Goal: Task Accomplishment & Management: Manage account settings

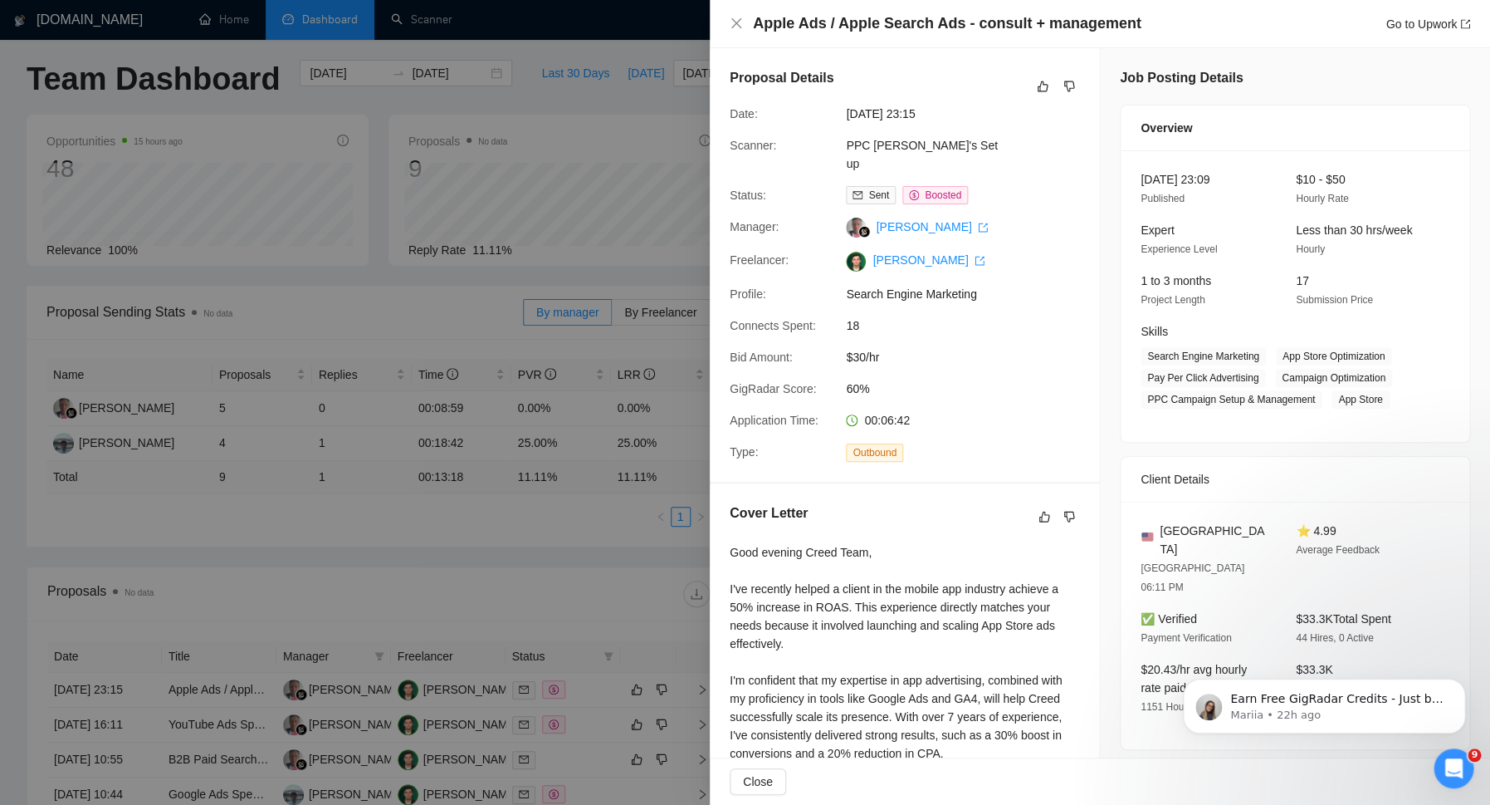
click at [528, 202] on div at bounding box center [745, 402] width 1490 height 805
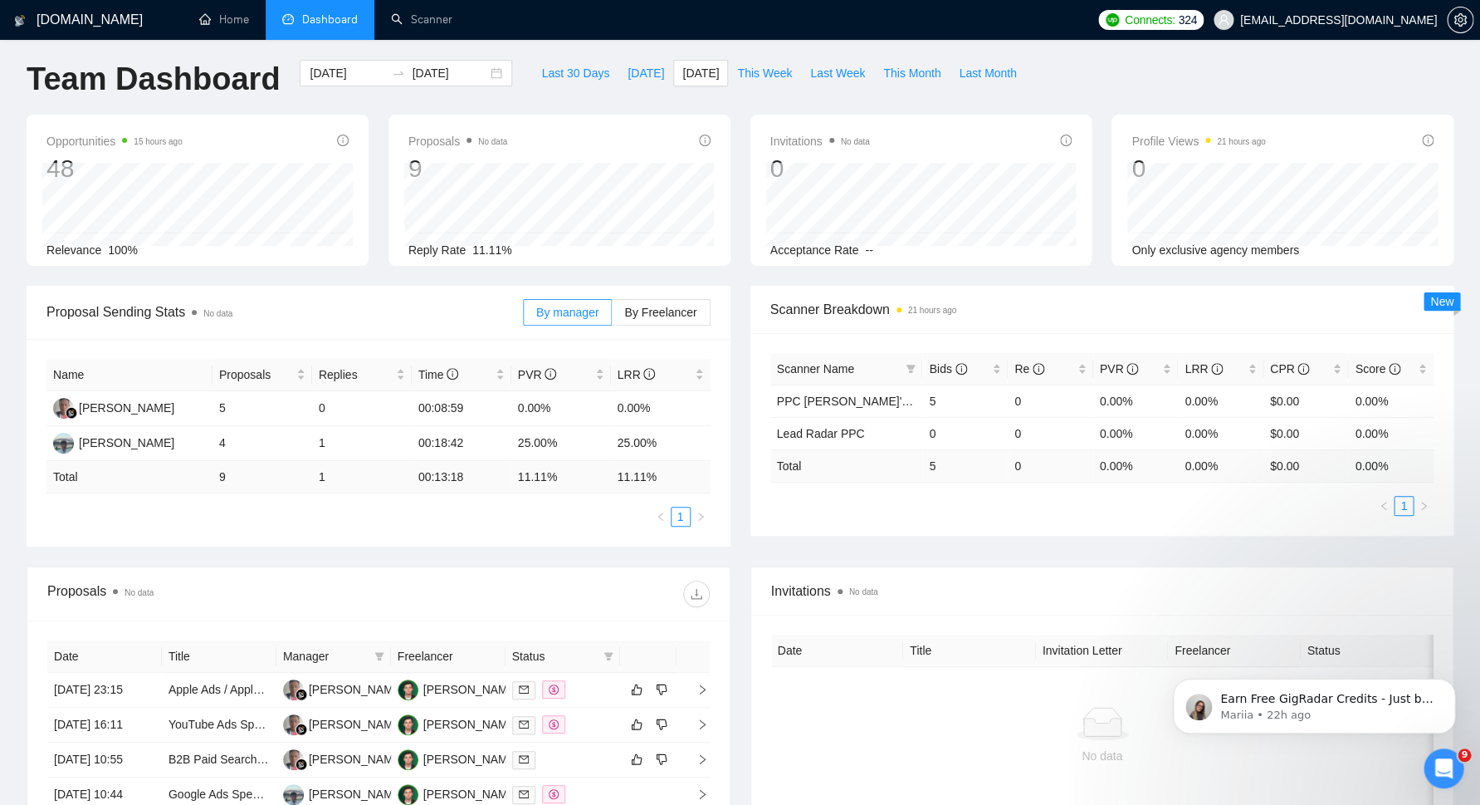
click at [221, 79] on h1 "Team Dashboard" at bounding box center [153, 79] width 253 height 39
click at [133, 75] on h1 "Team Dashboard" at bounding box center [153, 79] width 253 height 39
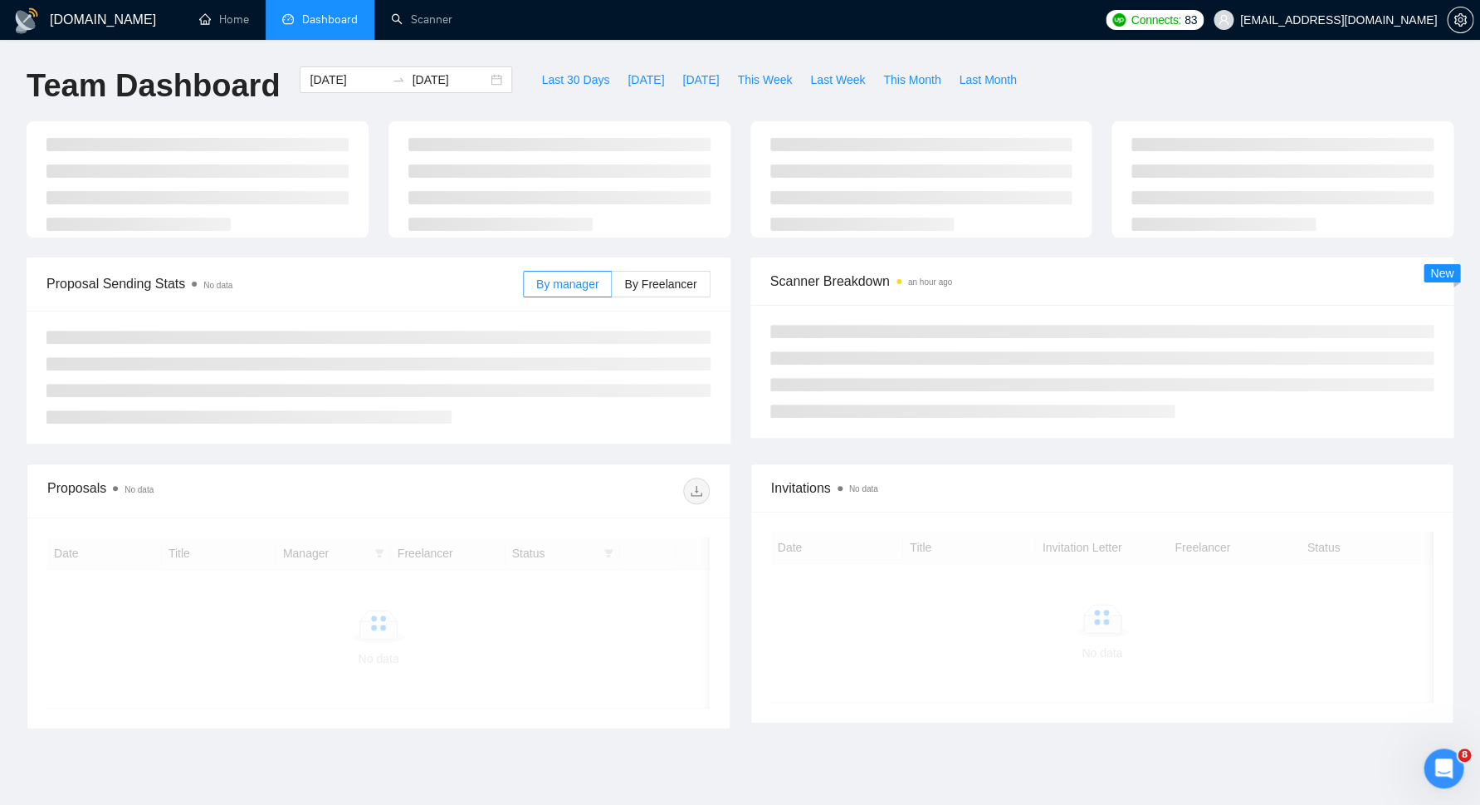
click at [1181, 27] on span "Connects:" at bounding box center [1156, 20] width 50 height 18
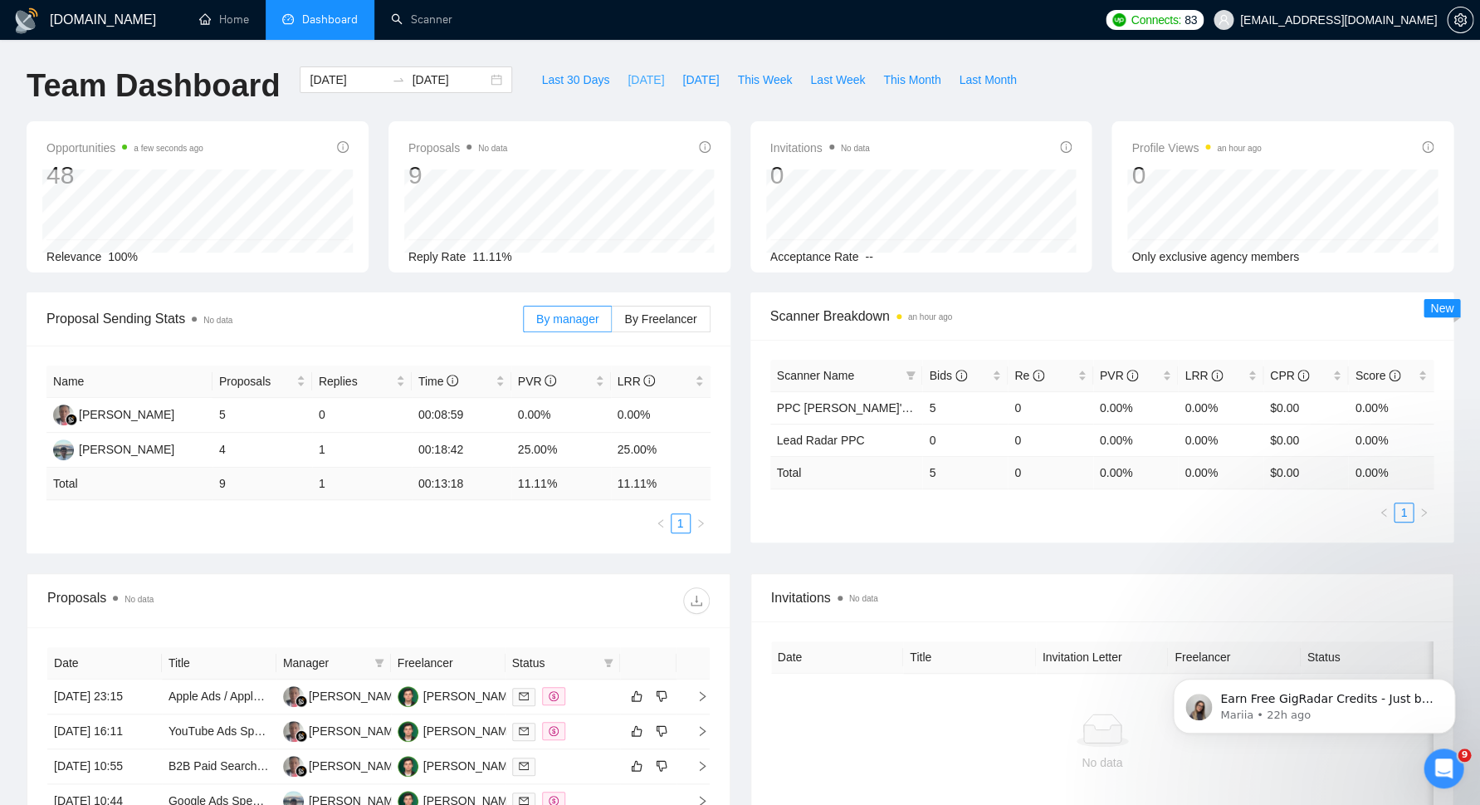
click at [636, 66] on button "[DATE]" at bounding box center [646, 79] width 55 height 27
type input "[DATE]"
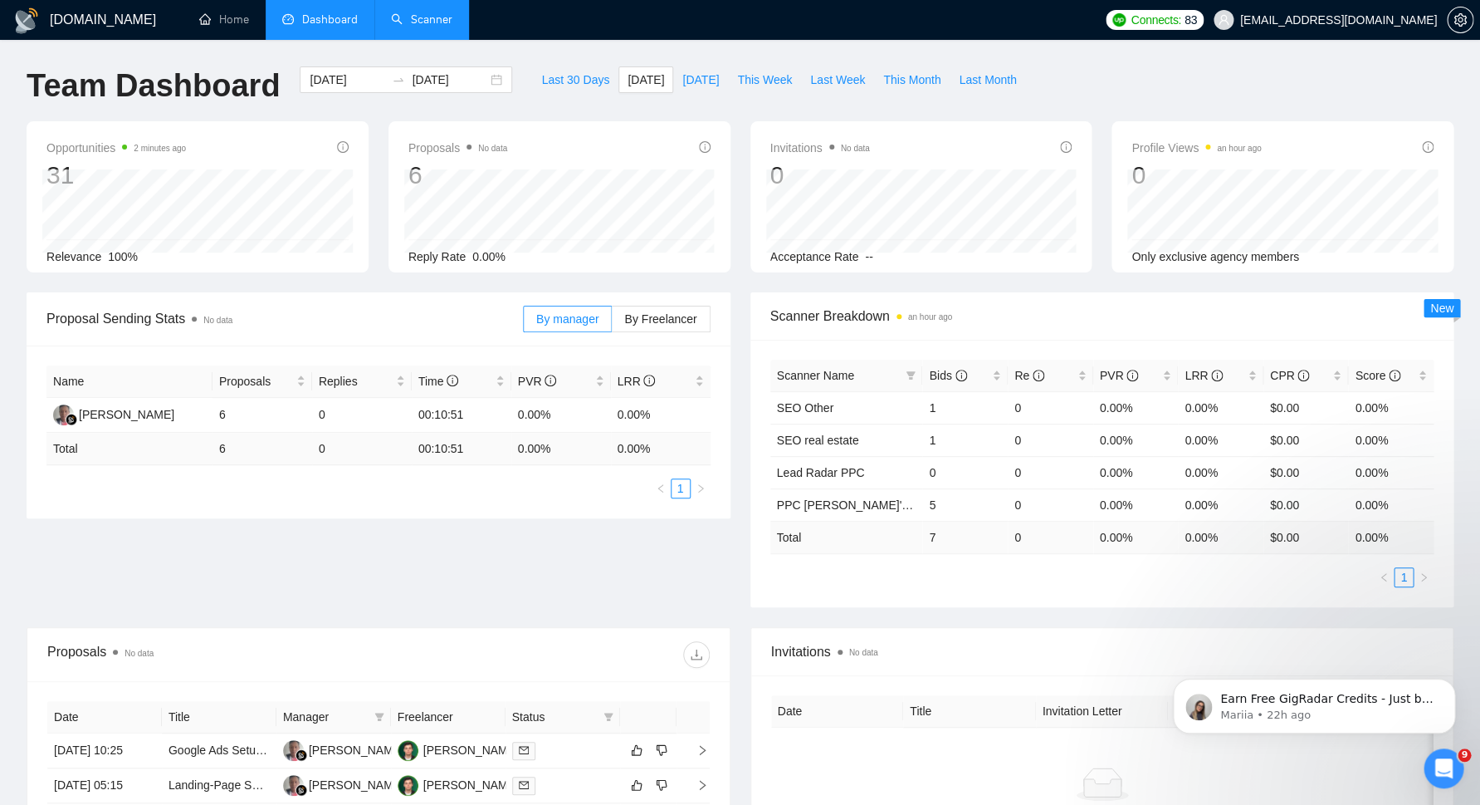
click at [418, 12] on link "Scanner" at bounding box center [421, 19] width 61 height 14
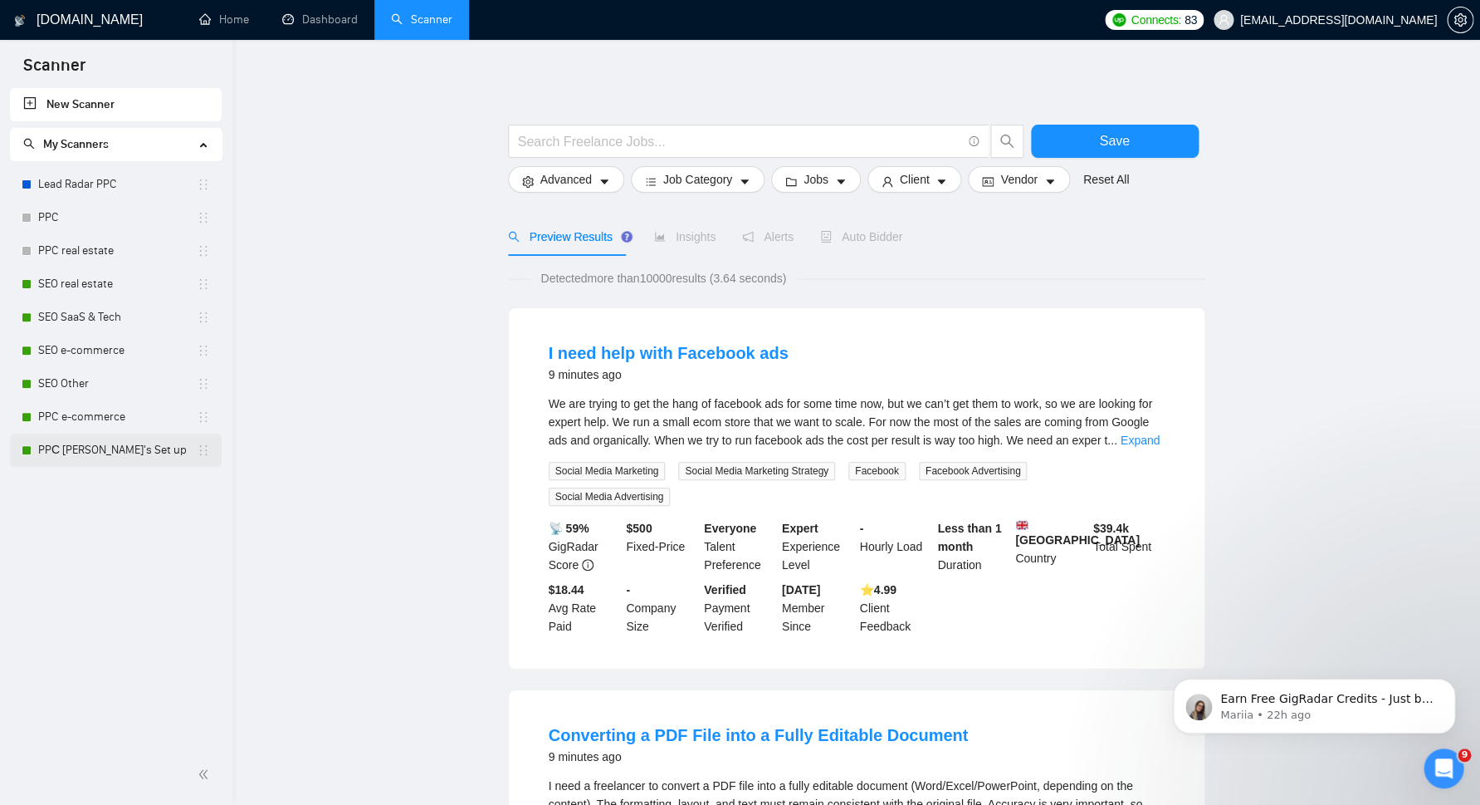
click at [70, 443] on link "PPС [PERSON_NAME]'s Set up" at bounding box center [117, 449] width 159 height 33
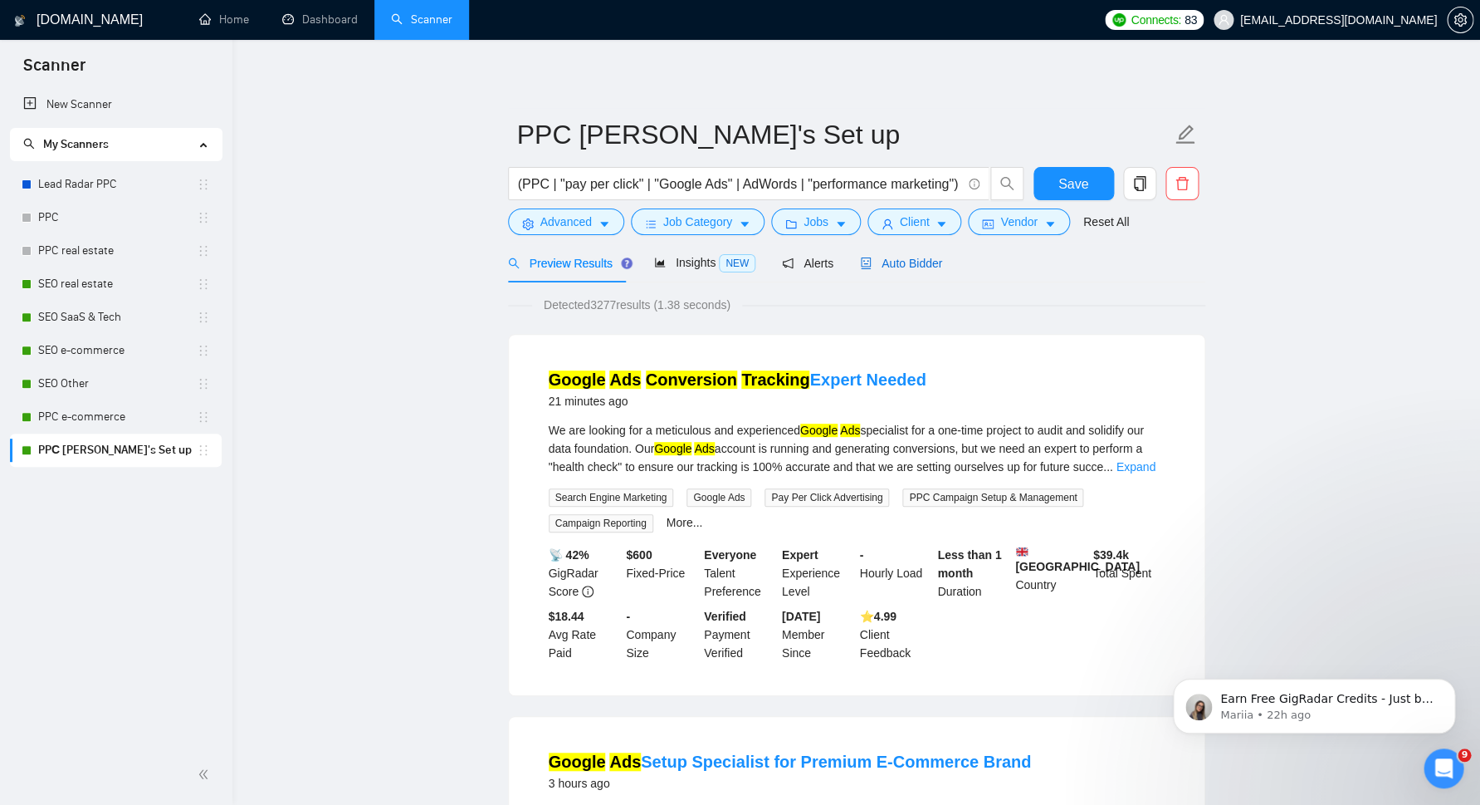
click at [932, 258] on span "Auto Bidder" at bounding box center [901, 263] width 82 height 13
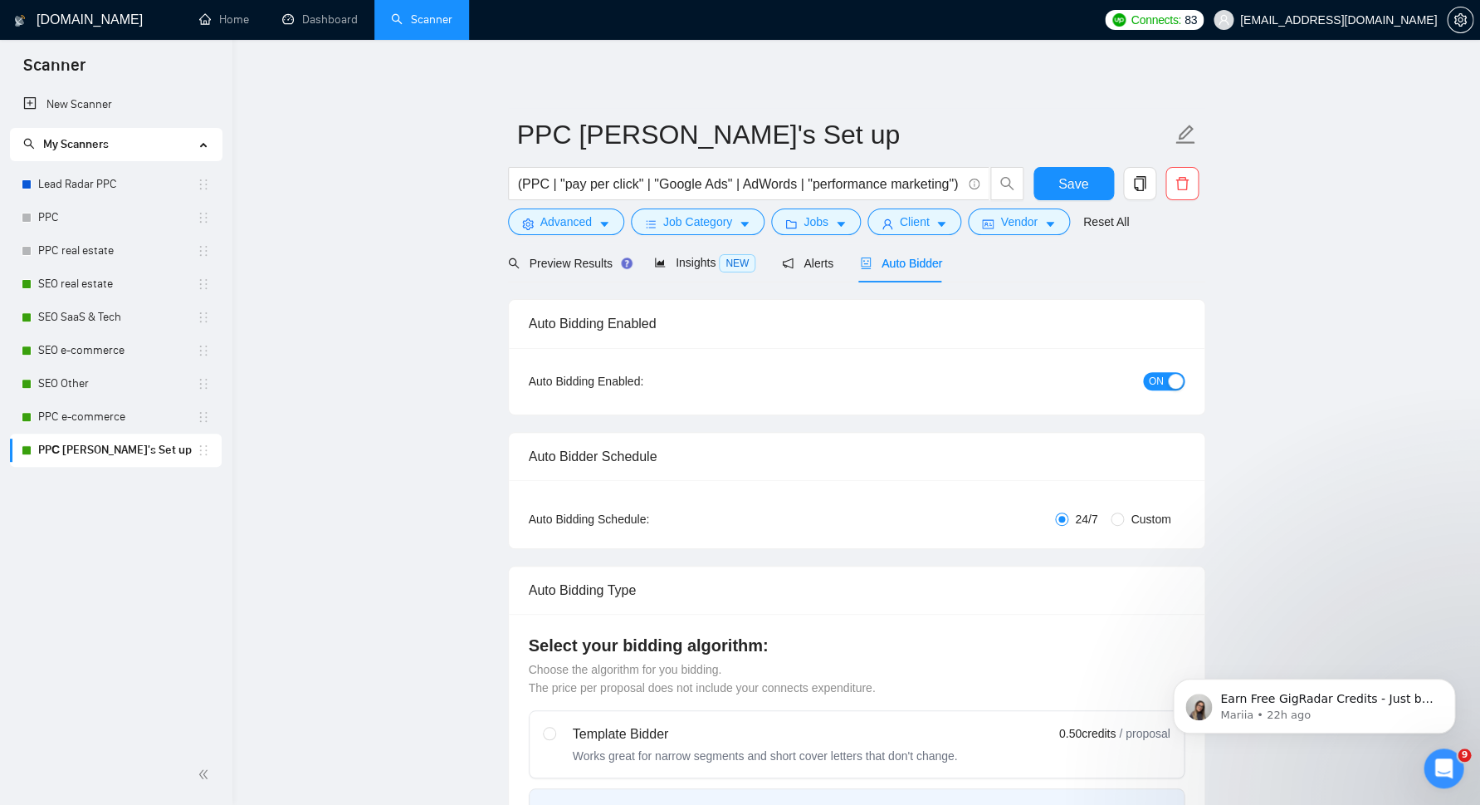
click at [1176, 379] on div "button" at bounding box center [1175, 381] width 15 height 15
click at [1054, 187] on button "Save" at bounding box center [1074, 183] width 81 height 33
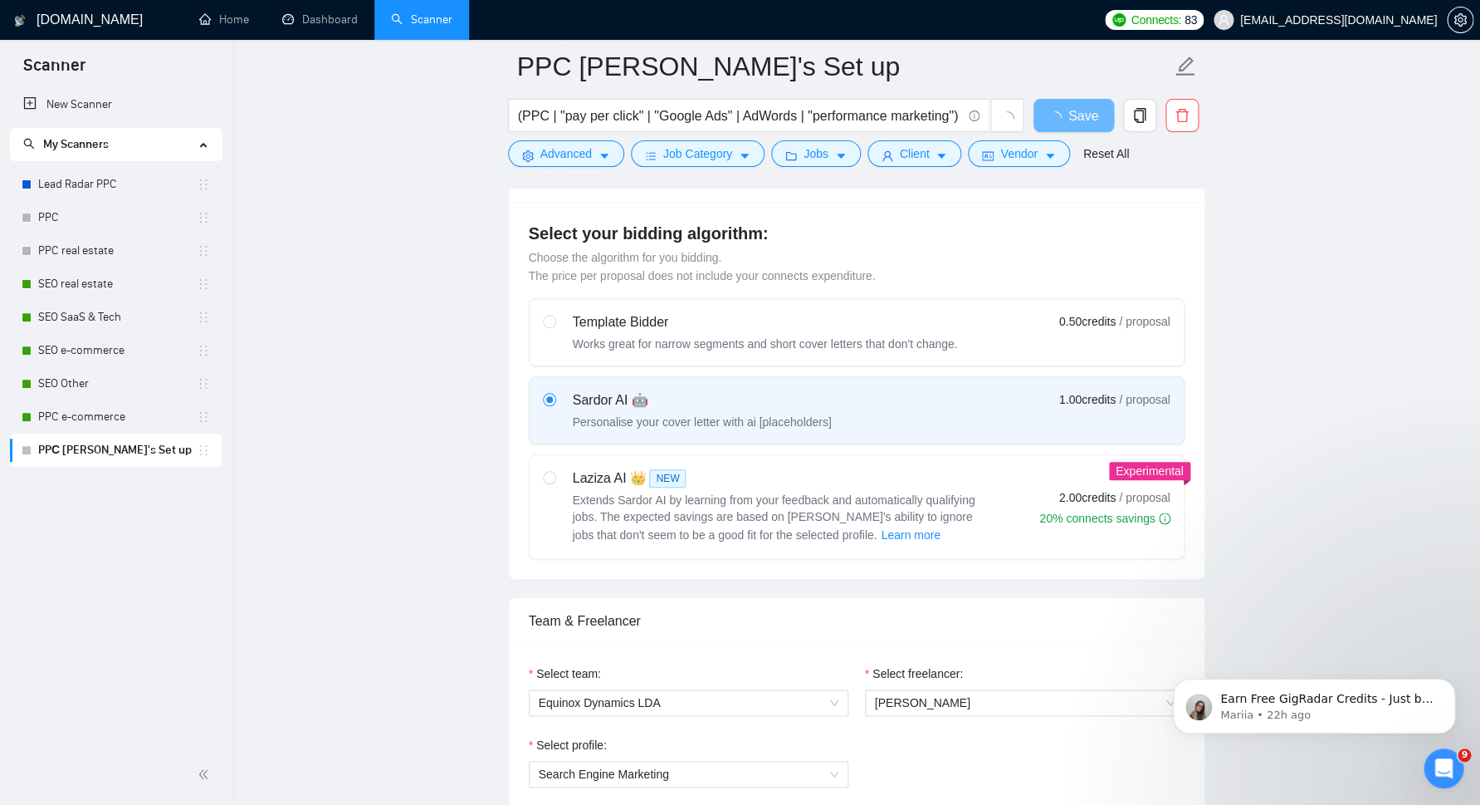
scroll to position [498, 0]
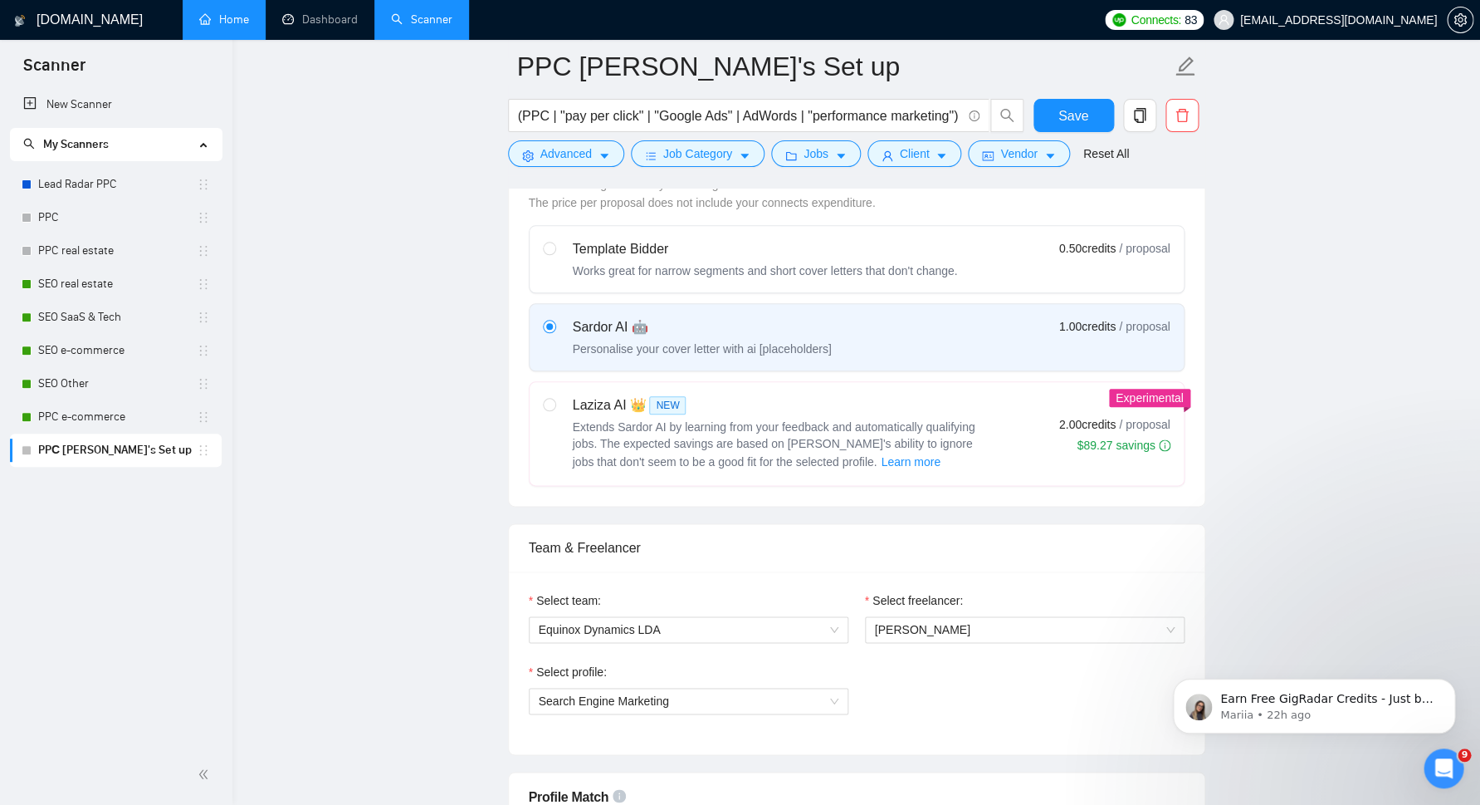
click at [235, 27] on link "Home" at bounding box center [224, 19] width 50 height 14
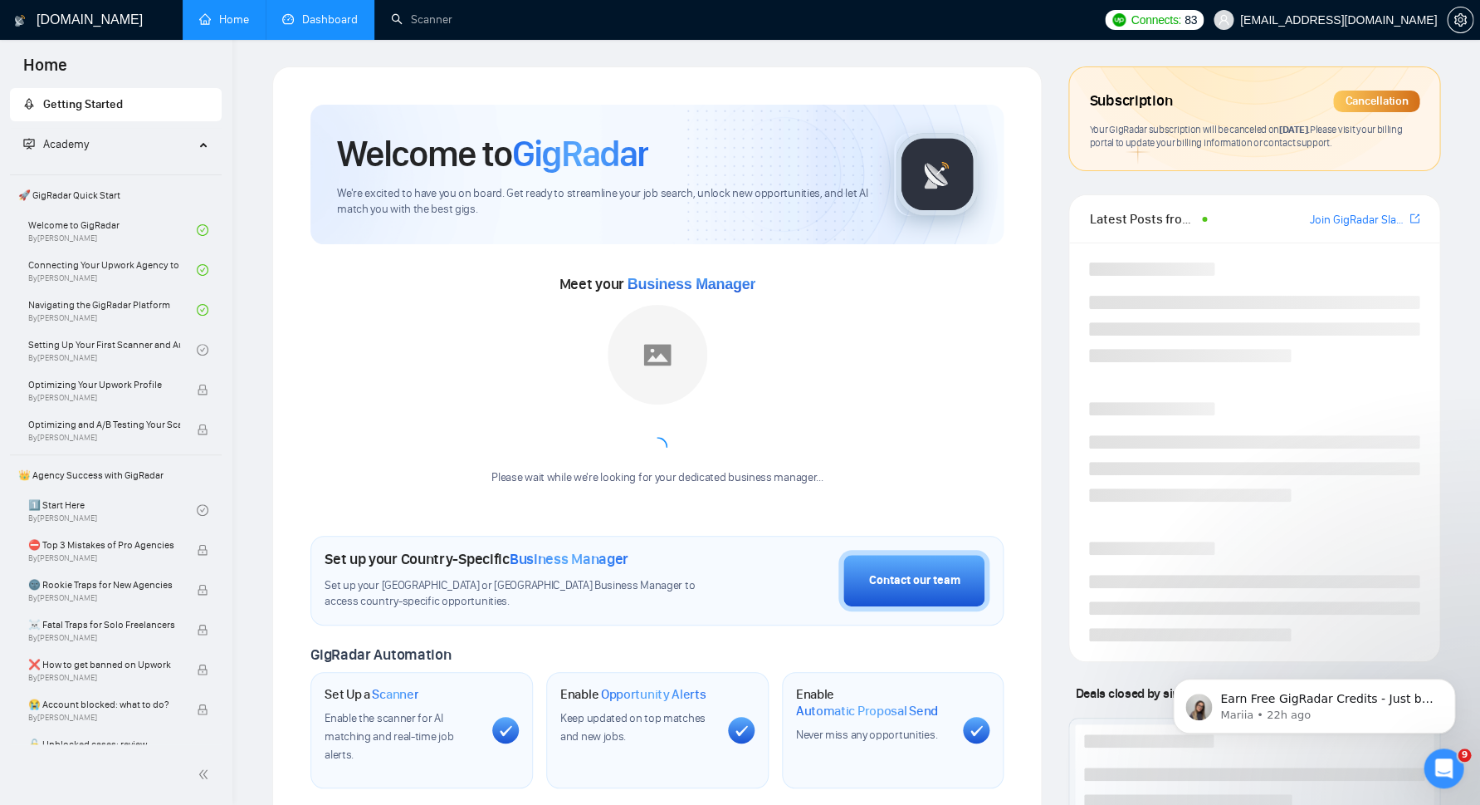
click at [337, 27] on link "Dashboard" at bounding box center [320, 19] width 76 height 14
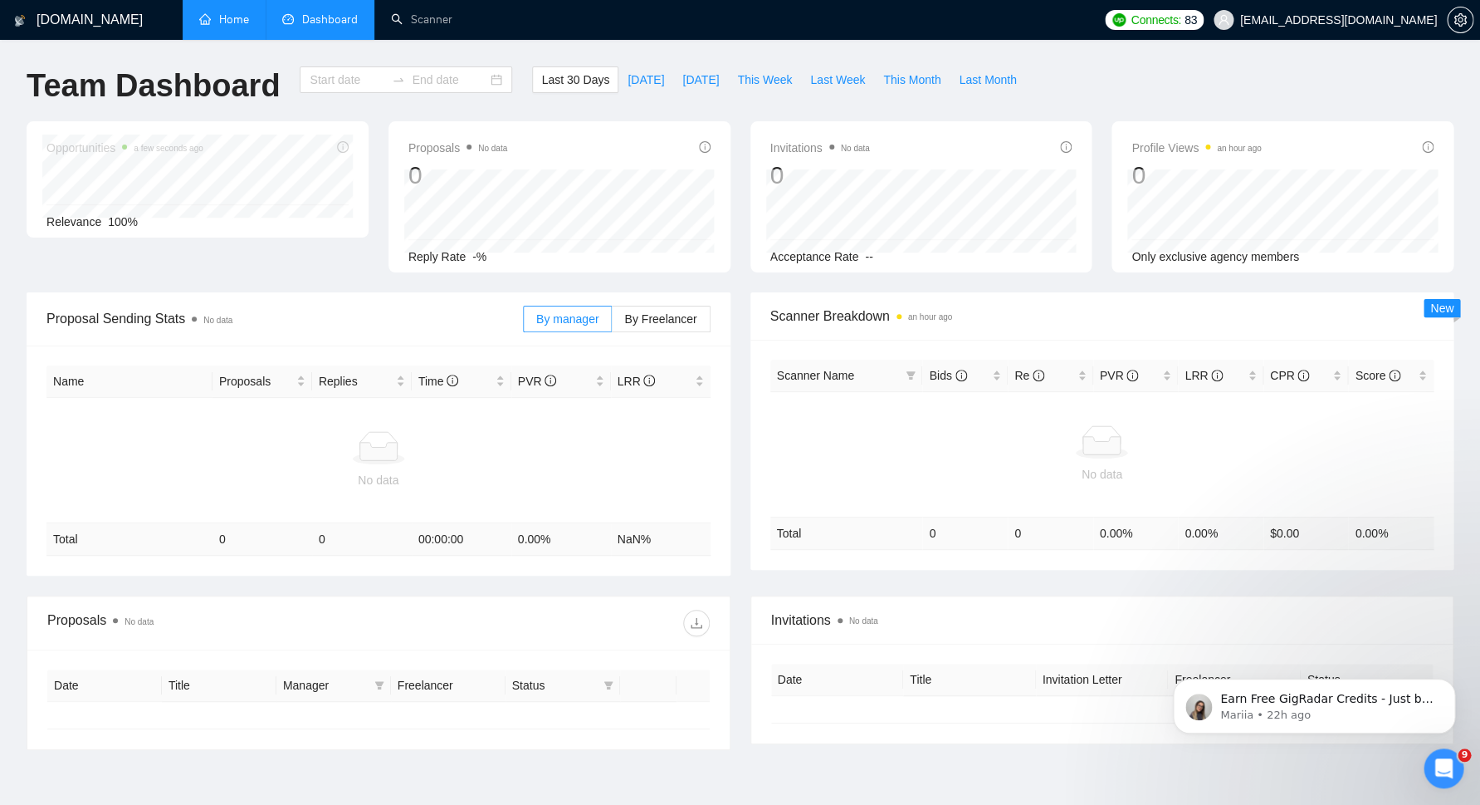
type input "[DATE]"
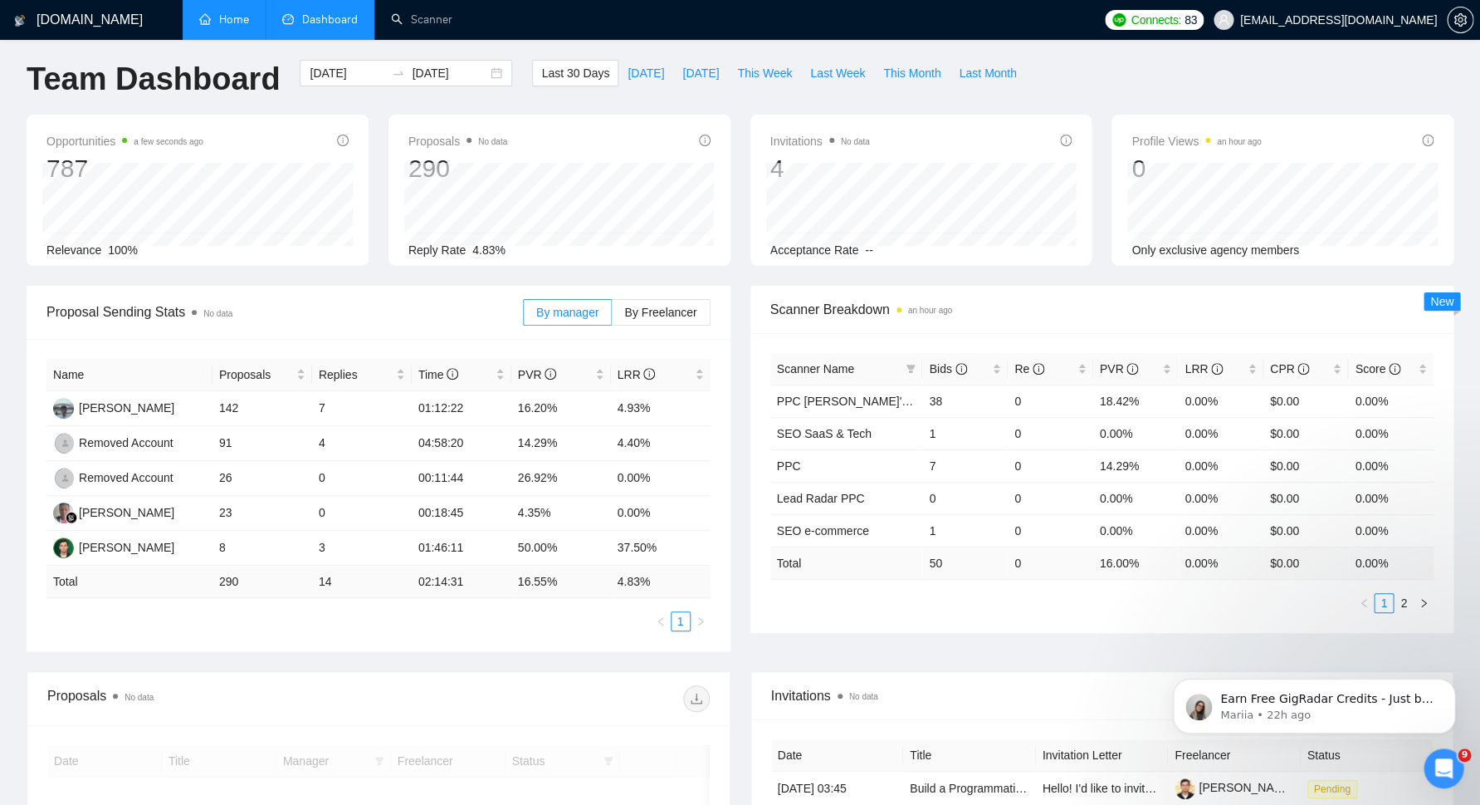
scroll to position [10, 0]
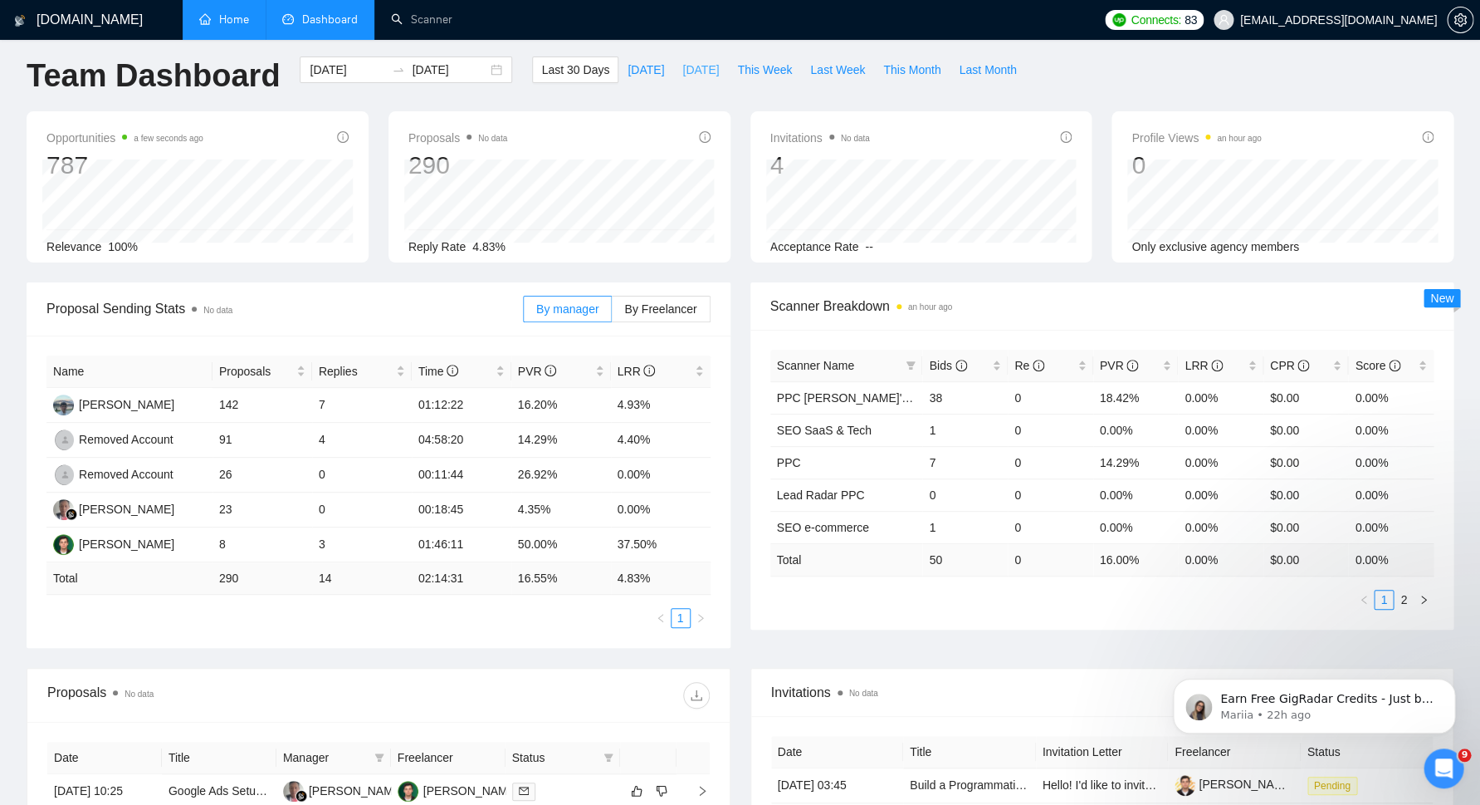
click at [698, 71] on span "[DATE]" at bounding box center [701, 70] width 37 height 18
type input "[DATE]"
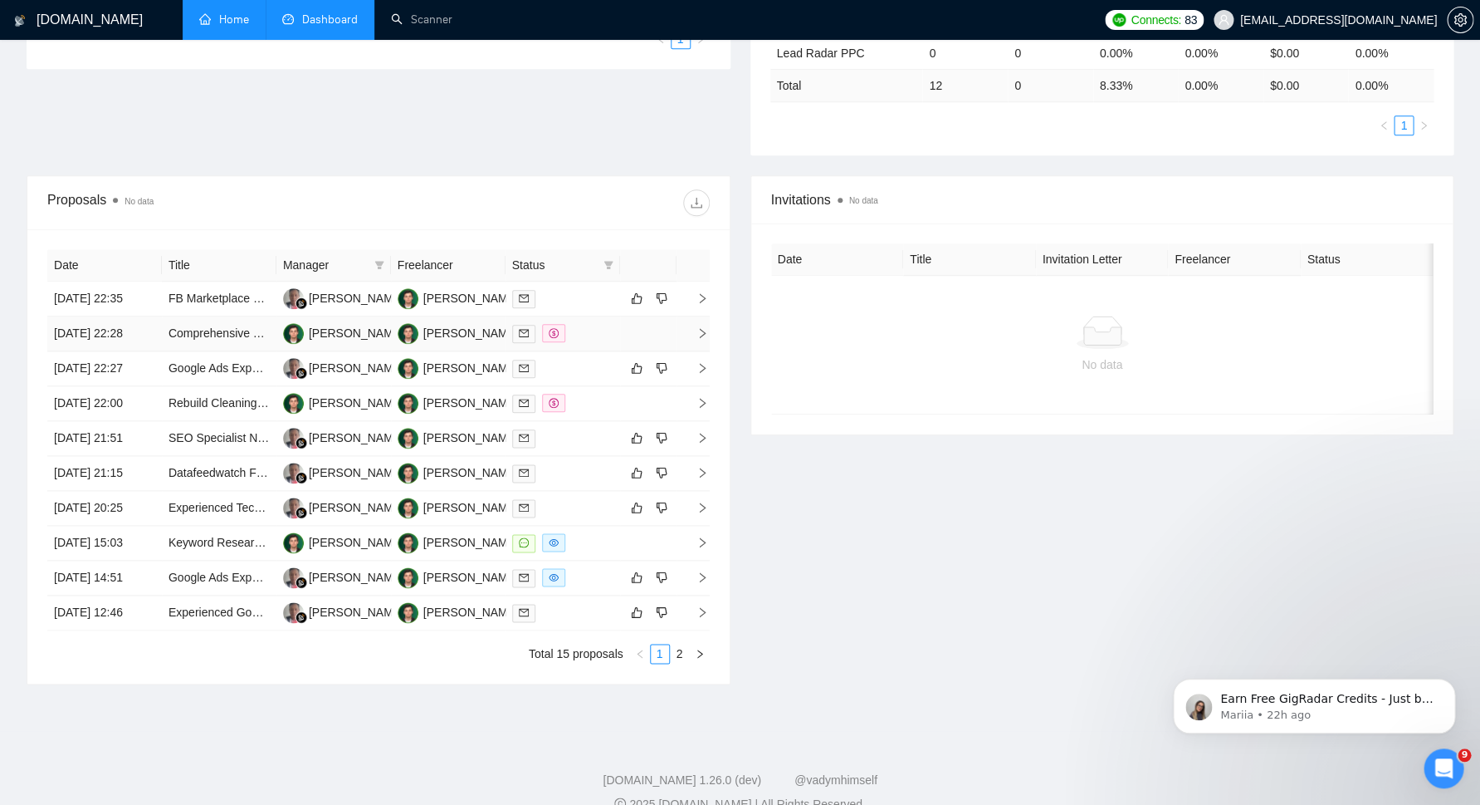
scroll to position [482, 0]
click at [208, 296] on link "FB Marketplace Listings Optimization Expert Needed" at bounding box center [305, 300] width 272 height 13
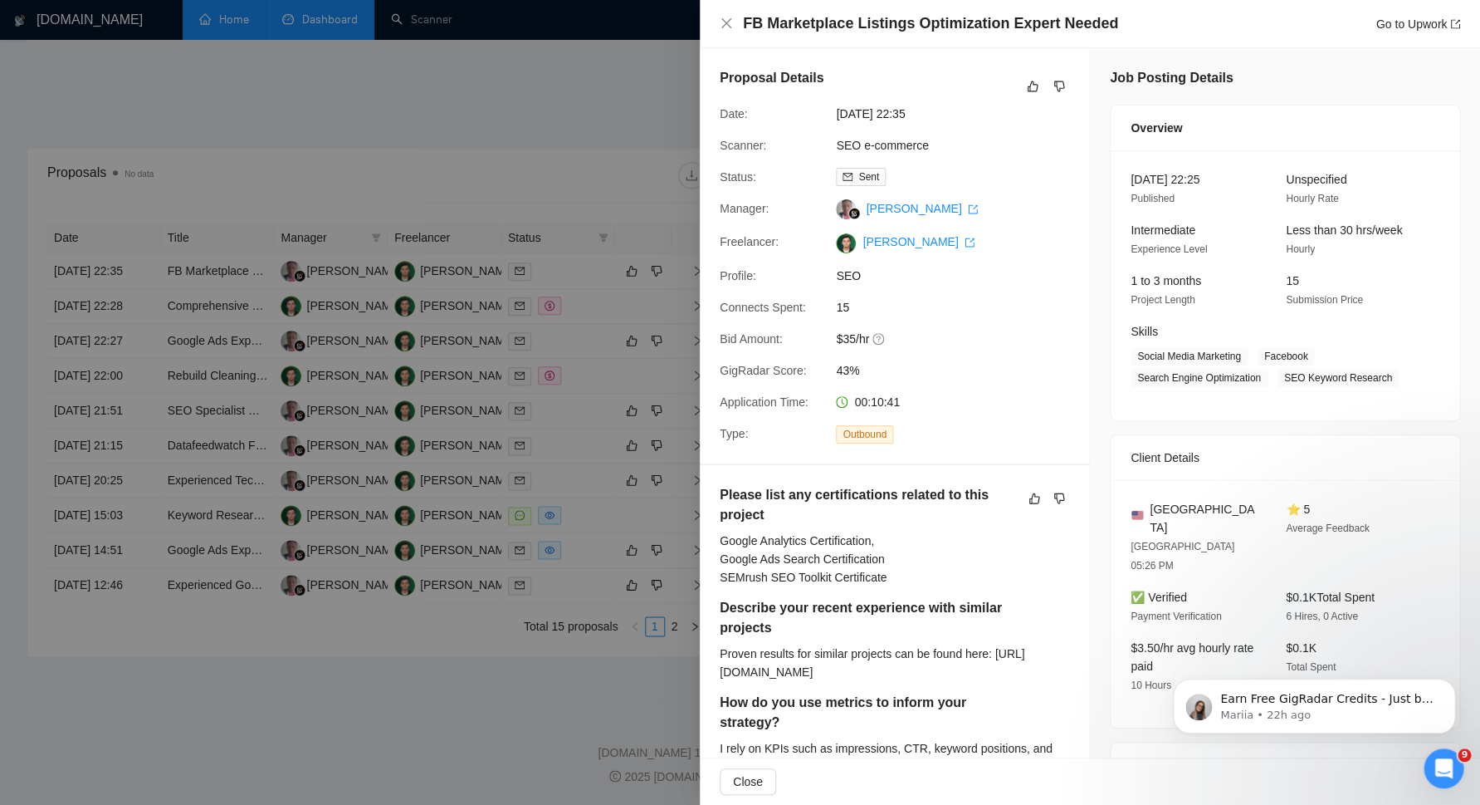
scroll to position [565, 0]
click at [514, 351] on div at bounding box center [740, 402] width 1480 height 805
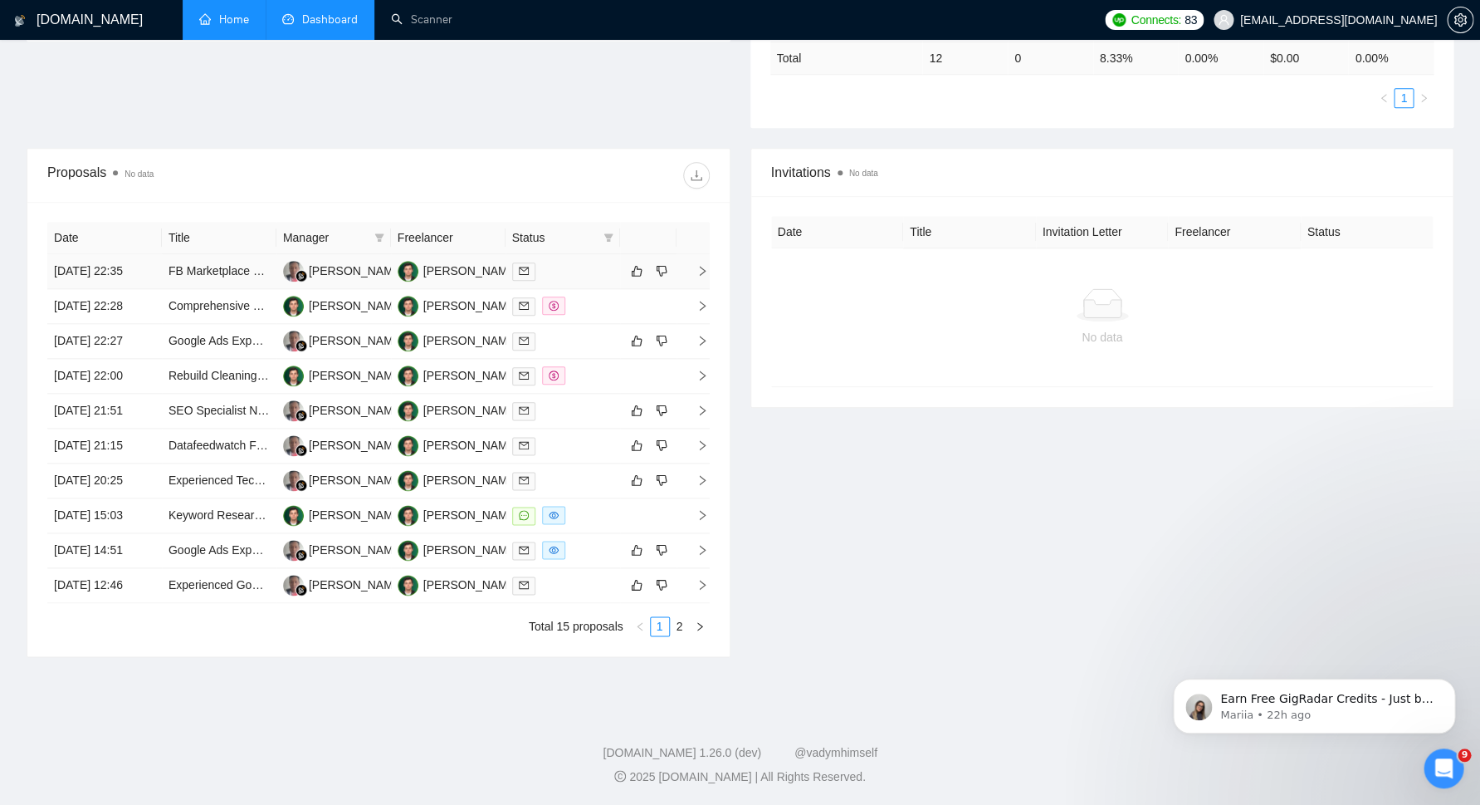
click at [701, 265] on icon "right" at bounding box center [703, 271] width 12 height 12
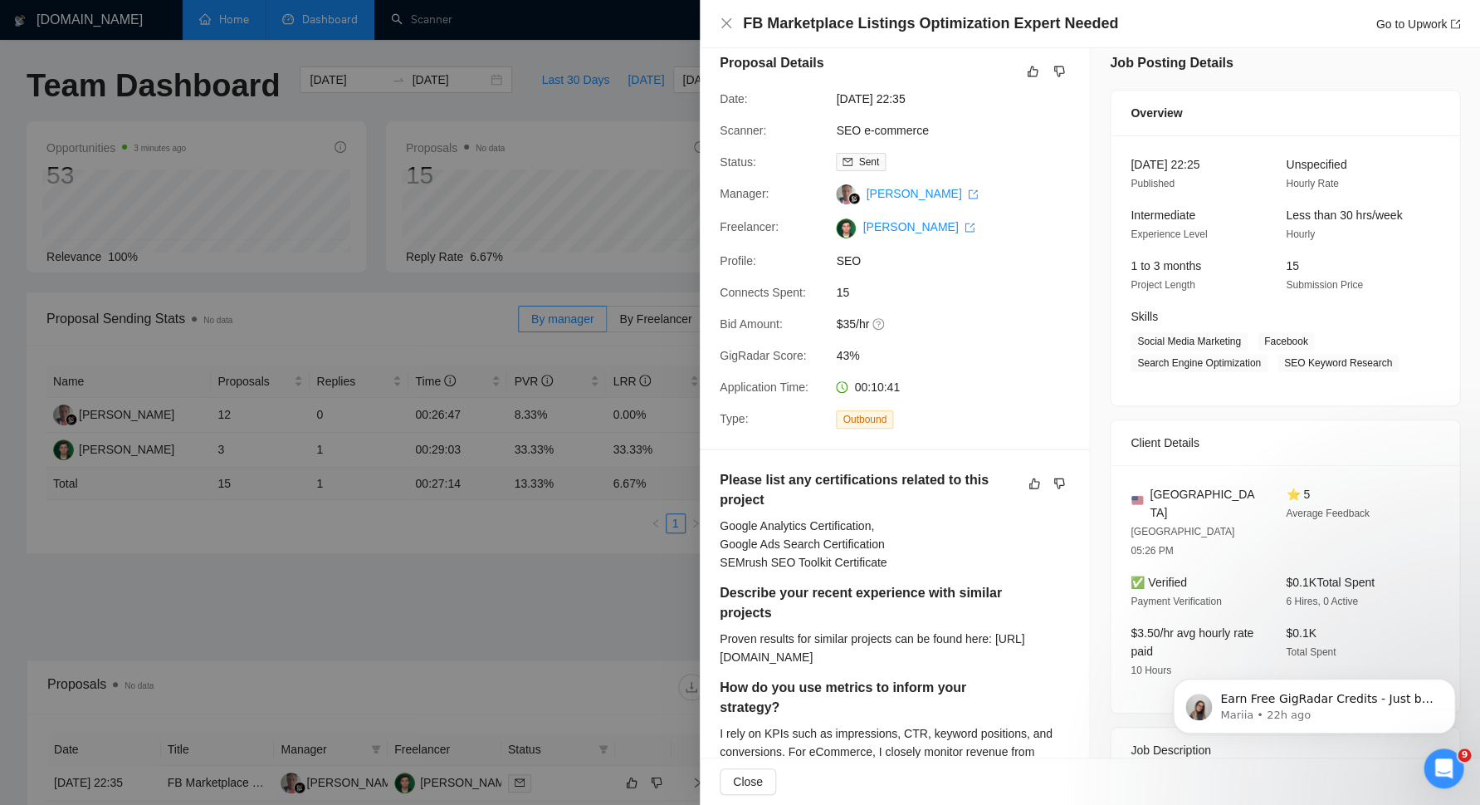
scroll to position [0, 0]
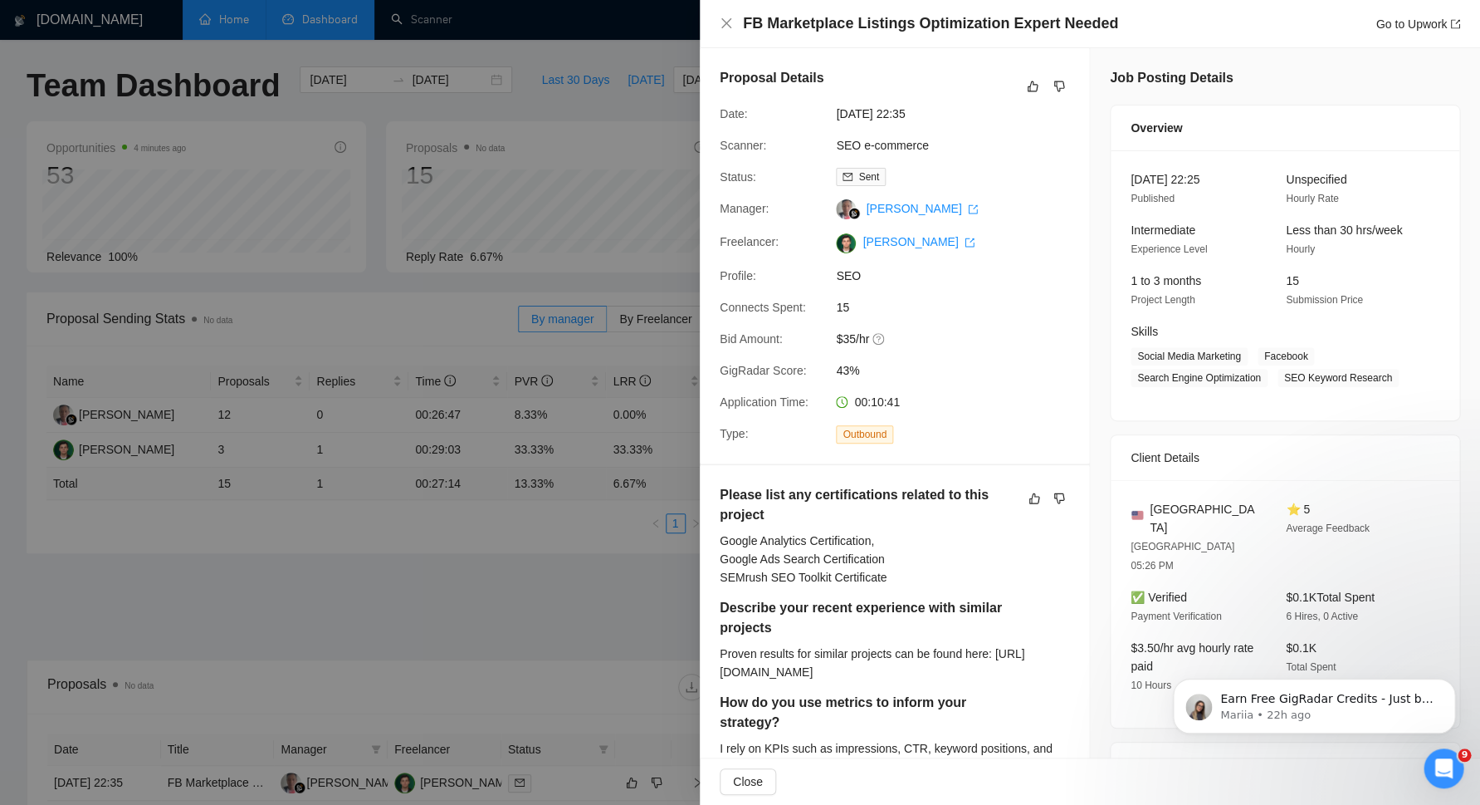
click at [524, 347] on div at bounding box center [740, 402] width 1480 height 805
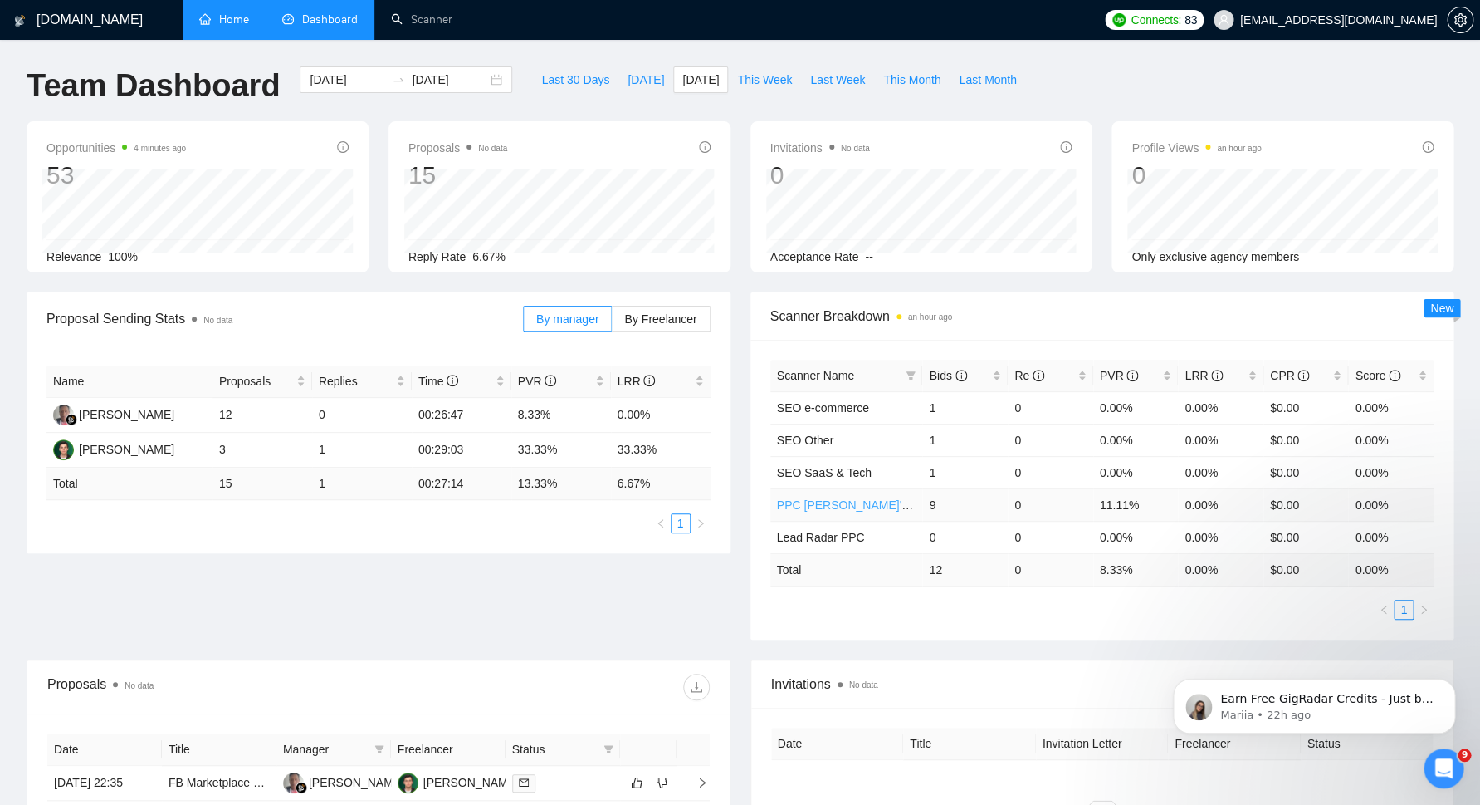
click at [849, 503] on link "PPС [PERSON_NAME]'s Set up" at bounding box center [861, 504] width 168 height 13
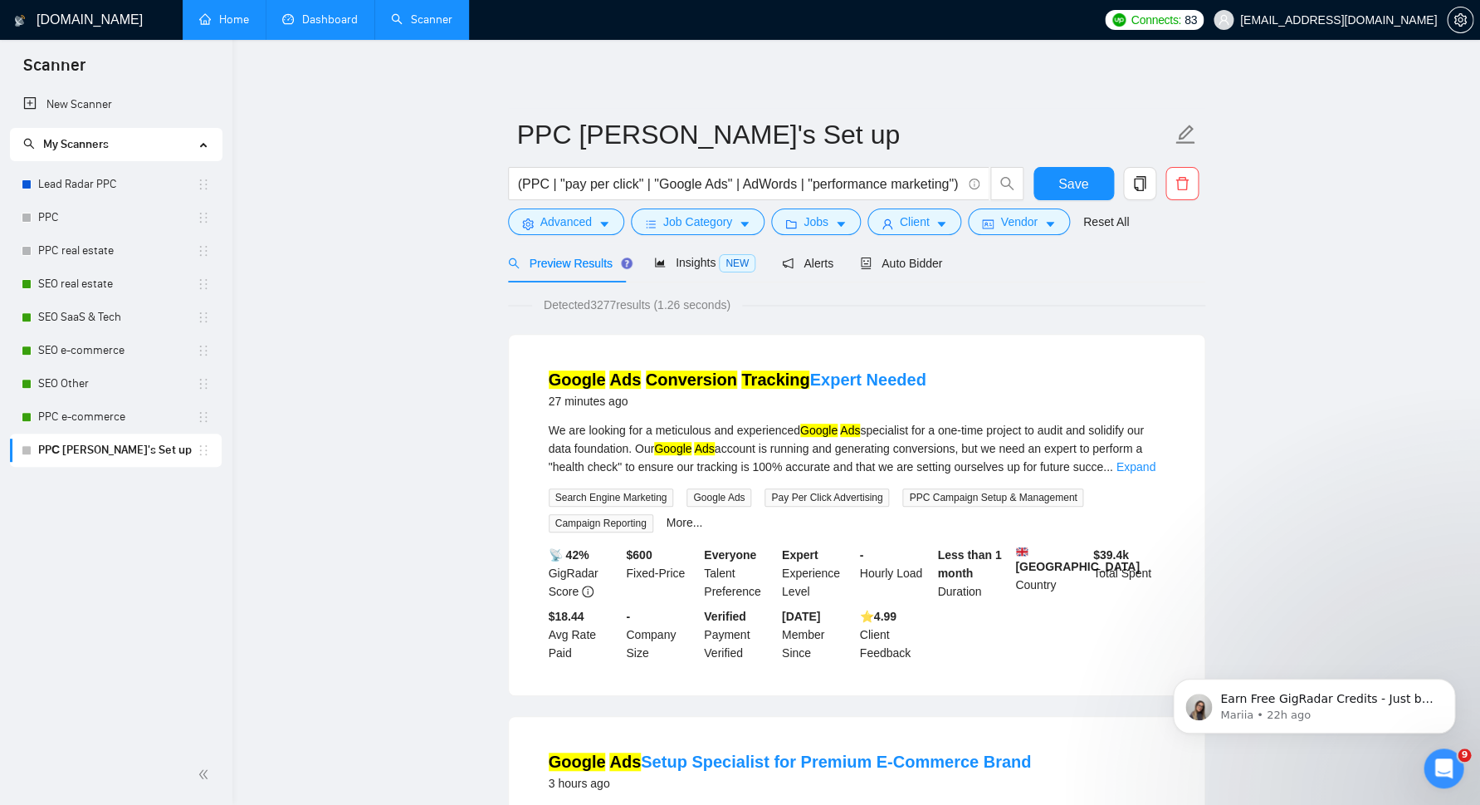
click at [282, 20] on link "Dashboard" at bounding box center [320, 19] width 76 height 14
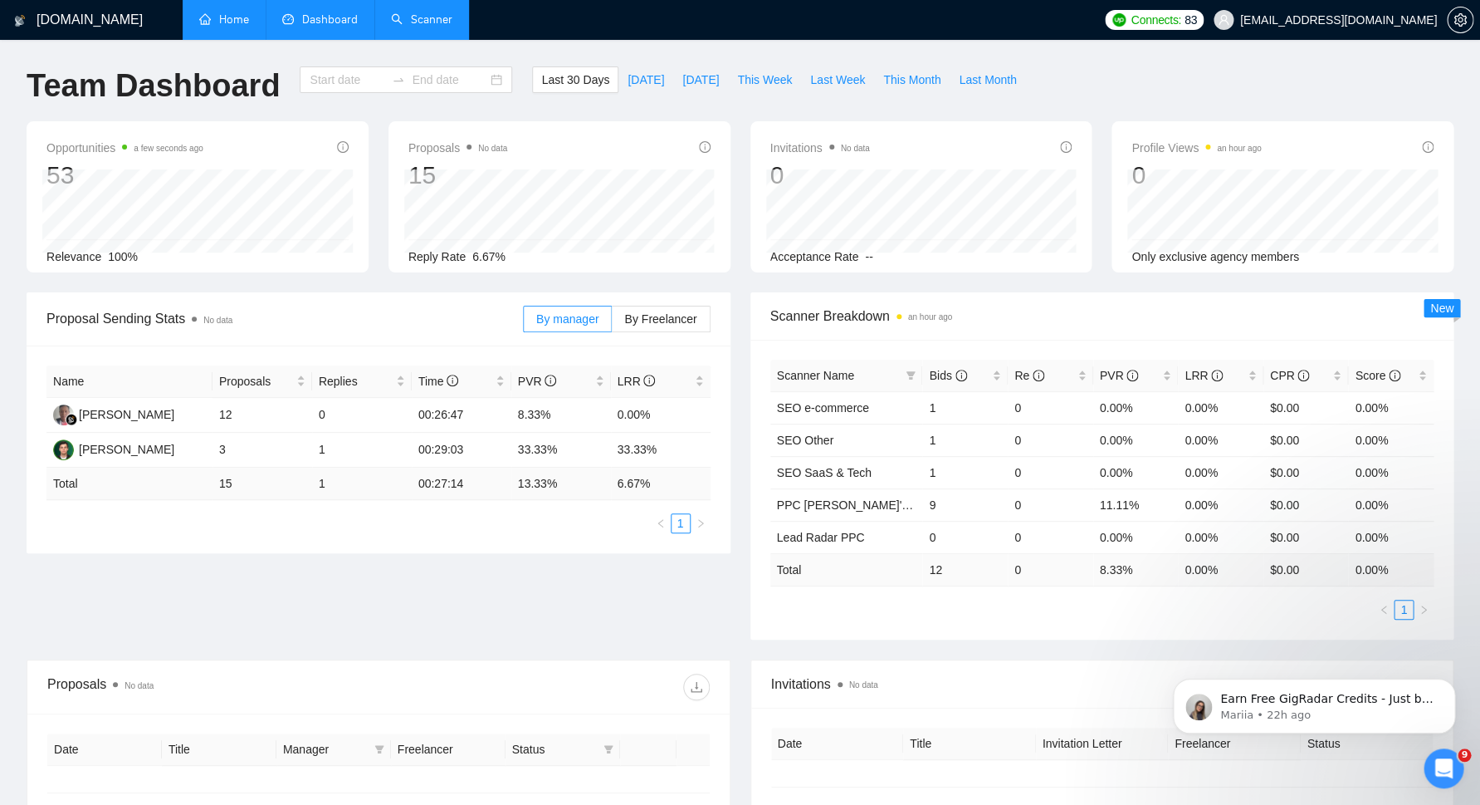
type input "[DATE]"
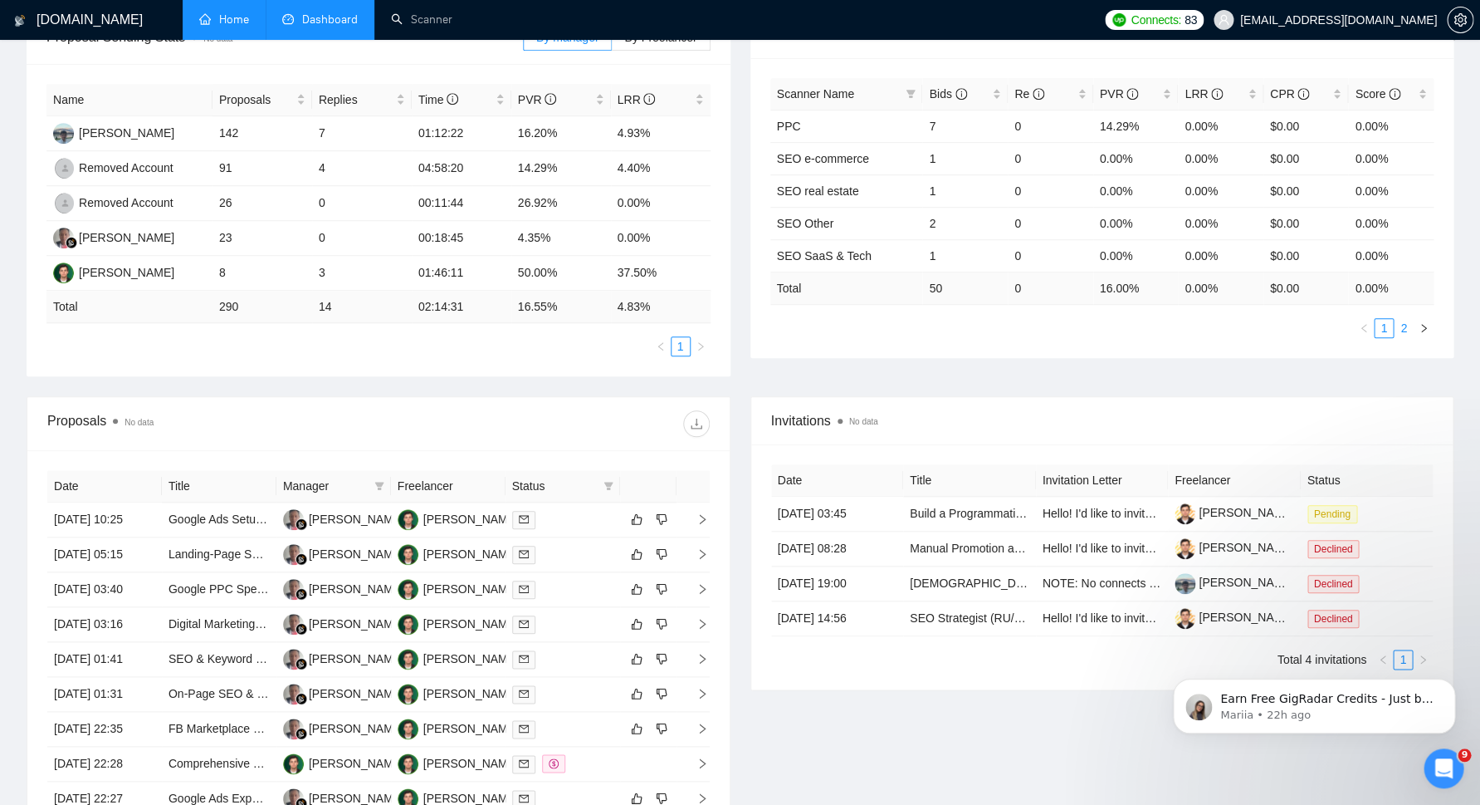
scroll to position [280, 0]
click at [1334, 511] on span "Pending" at bounding box center [1333, 516] width 50 height 18
